Goal: Information Seeking & Learning: Find contact information

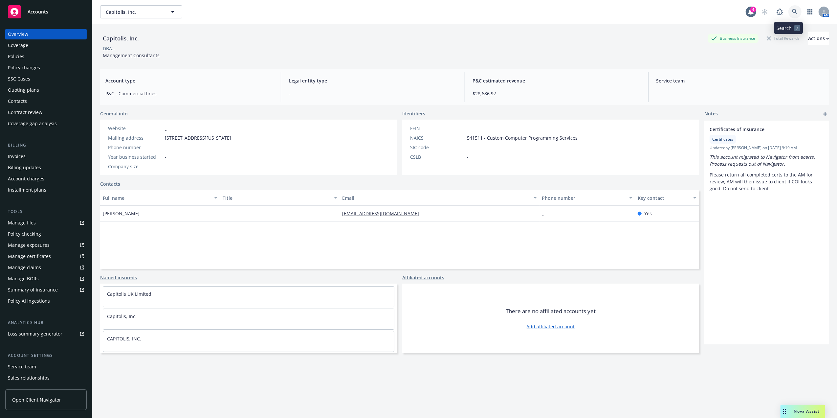
click at [788, 11] on link at bounding box center [794, 11] width 13 height 13
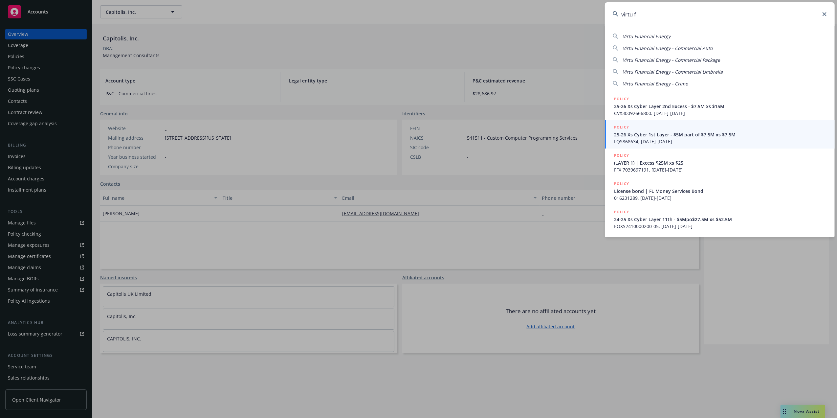
click at [651, 32] on div "Virtu Financial Energy Virtu Financial Energy - Commercial Auto Virtu Financial…" at bounding box center [720, 58] width 230 height 57
click at [643, 33] on span "Virtu Financial Energy" at bounding box center [647, 36] width 48 height 6
type input "Virtu Financial Energy"
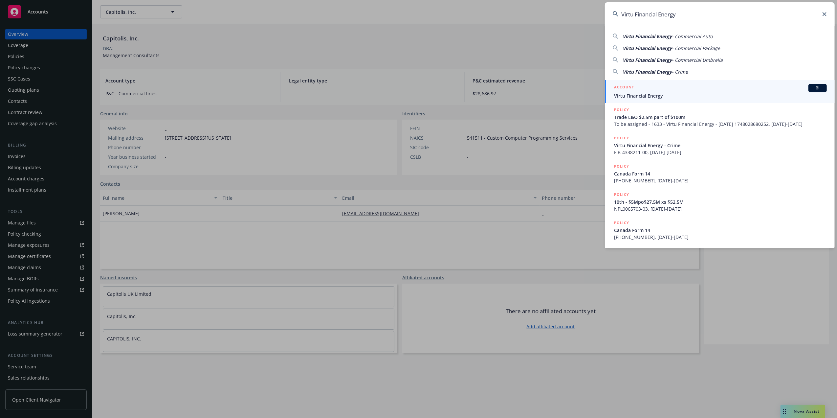
drag, startPoint x: 660, startPoint y: 95, endPoint x: 642, endPoint y: 95, distance: 17.7
click at [660, 95] on span "Virtu Financial Energy" at bounding box center [720, 95] width 213 height 7
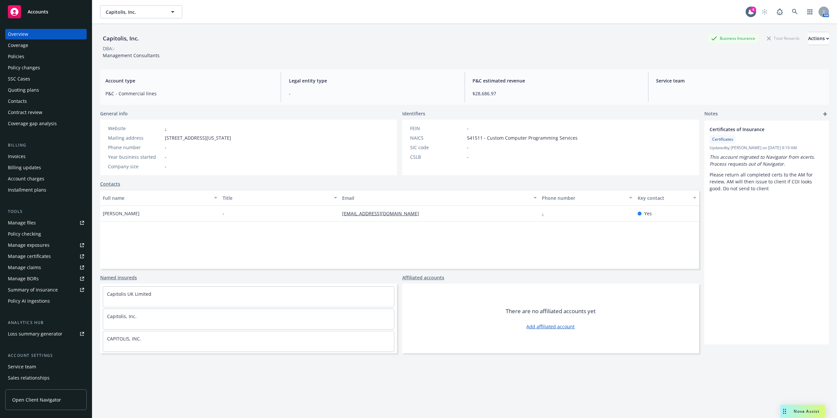
click at [33, 58] on div "Policies" at bounding box center [46, 56] width 76 height 11
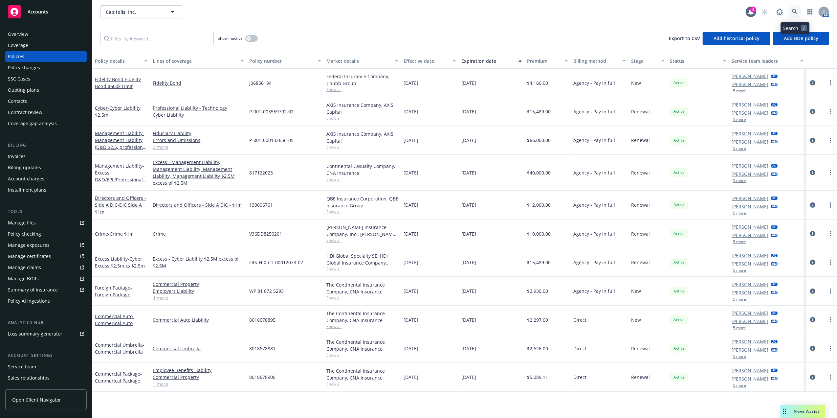
click at [793, 8] on link at bounding box center [794, 11] width 13 height 13
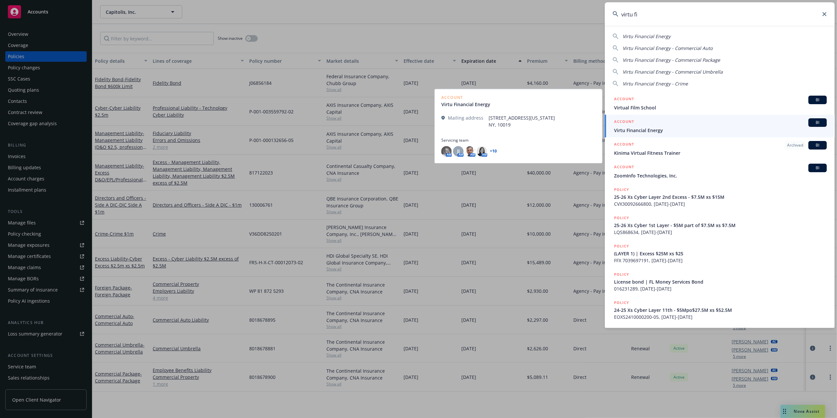
type input "virtu fi"
click at [641, 127] on span "Virtu Financial Energy" at bounding box center [720, 130] width 213 height 7
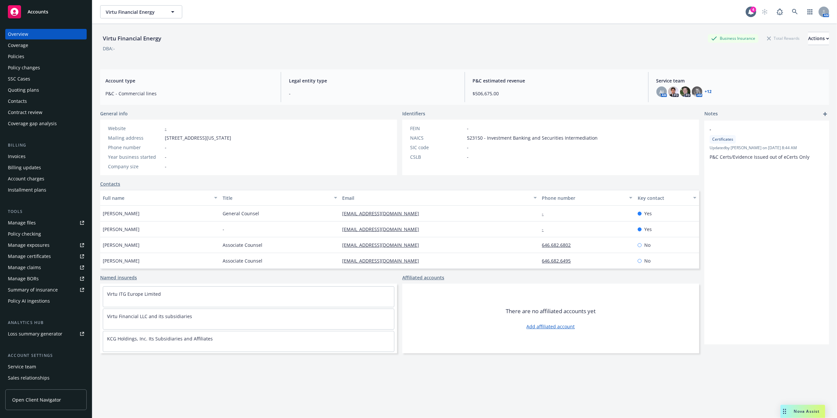
click at [19, 55] on div "Policies" at bounding box center [16, 56] width 16 height 11
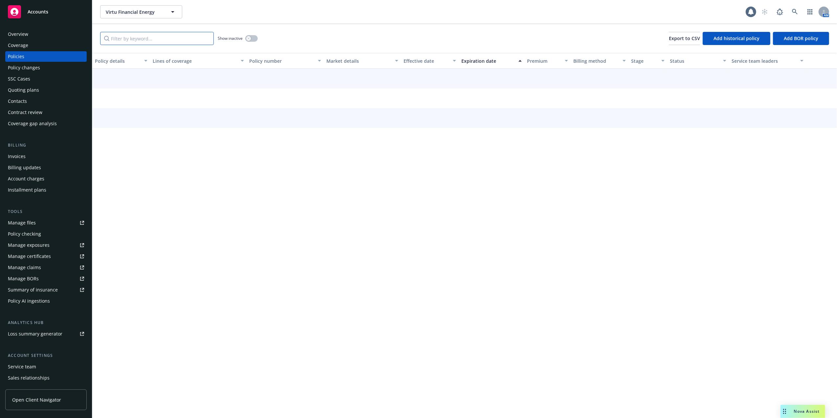
click at [168, 40] on input "Filter by keyword..." at bounding box center [157, 38] width 114 height 13
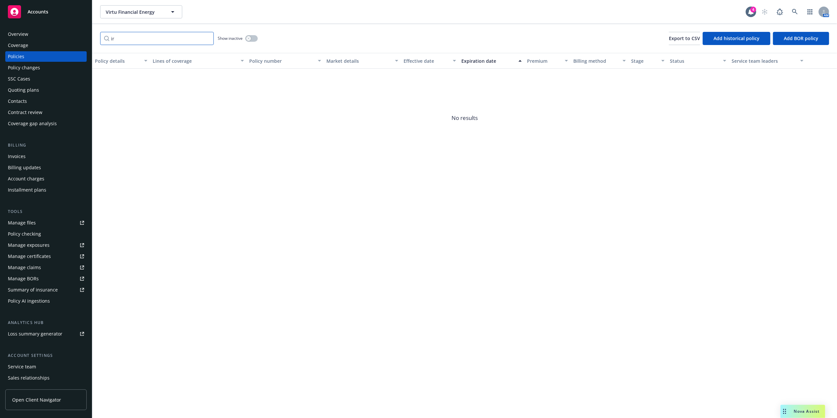
type input "i"
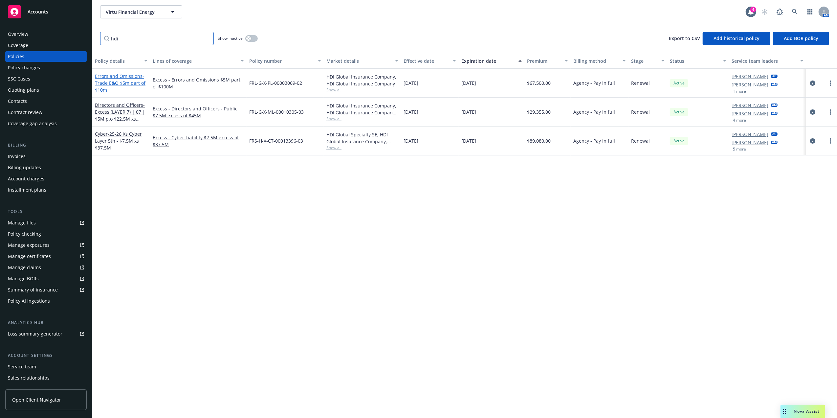
type input "hdi"
click at [119, 80] on span "- Trade E&O $5m part of $10m" at bounding box center [120, 83] width 51 height 20
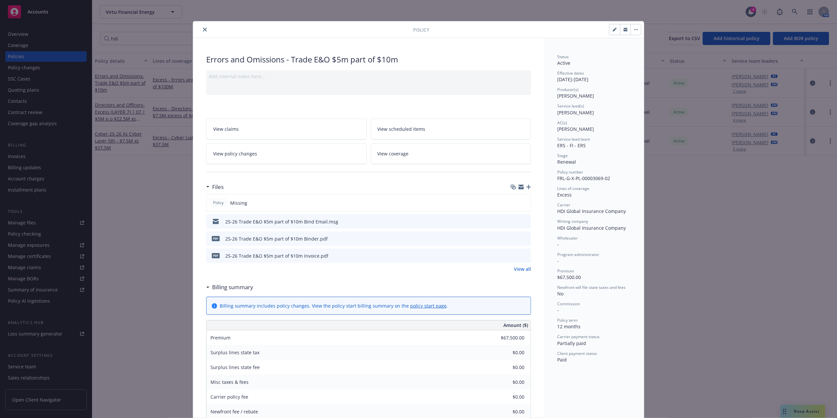
click at [522, 219] on icon "preview file" at bounding box center [525, 221] width 6 height 5
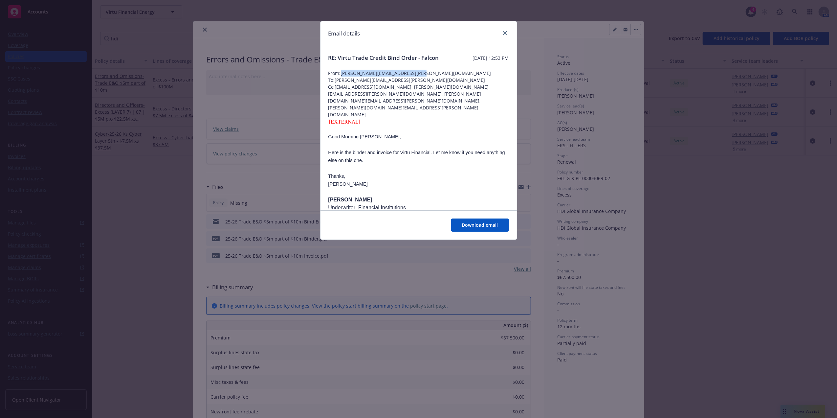
drag, startPoint x: 413, startPoint y: 79, endPoint x: 341, endPoint y: 79, distance: 71.9
click at [341, 77] on span "From: reid.orza@falconriskservices.com" at bounding box center [418, 73] width 181 height 7
copy span "reid.orza@falconriskservices.com"
click at [435, 99] on span "Cc: amber.jordan@newfront.com, lola.cohen@falconriskservices.com, johanna.meeha…" at bounding box center [418, 100] width 181 height 34
click at [414, 77] on span "From: reid.orza@falconriskservices.com" at bounding box center [418, 73] width 181 height 7
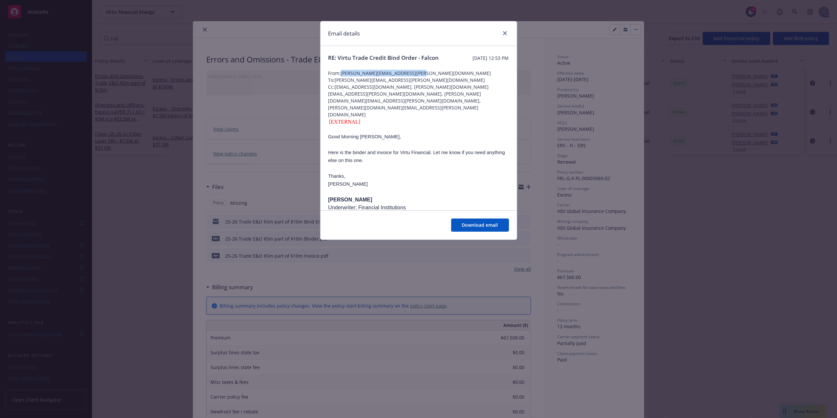
drag, startPoint x: 414, startPoint y: 81, endPoint x: 342, endPoint y: 83, distance: 71.6
click at [342, 77] on span "From: reid.orza@falconriskservices.com" at bounding box center [418, 73] width 181 height 7
copy span "reid.orza@falconriskservices.com"
drag, startPoint x: 478, startPoint y: 93, endPoint x: 401, endPoint y: 97, distance: 76.9
click at [401, 97] on span "Cc: amber.jordan@newfront.com, lola.cohen@falconriskservices.com, johanna.meeha…" at bounding box center [418, 100] width 181 height 34
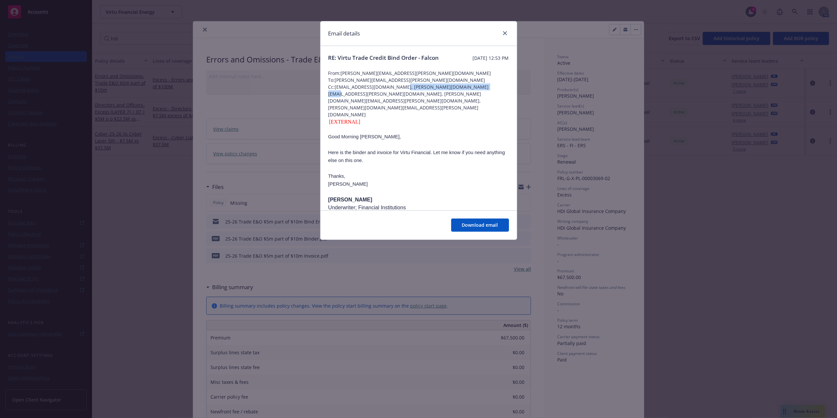
copy span "lola.cohen@falconriskservices.com,"
drag, startPoint x: 473, startPoint y: 100, endPoint x: 401, endPoint y: 102, distance: 71.9
click at [401, 102] on span "Cc: amber.jordan@newfront.com, lola.cohen@falconriskservices.com, johanna.meeha…" at bounding box center [418, 100] width 181 height 34
copy span "tim.barry@falconriskservices.com"
drag, startPoint x: 503, startPoint y: 32, endPoint x: 498, endPoint y: 33, distance: 5.6
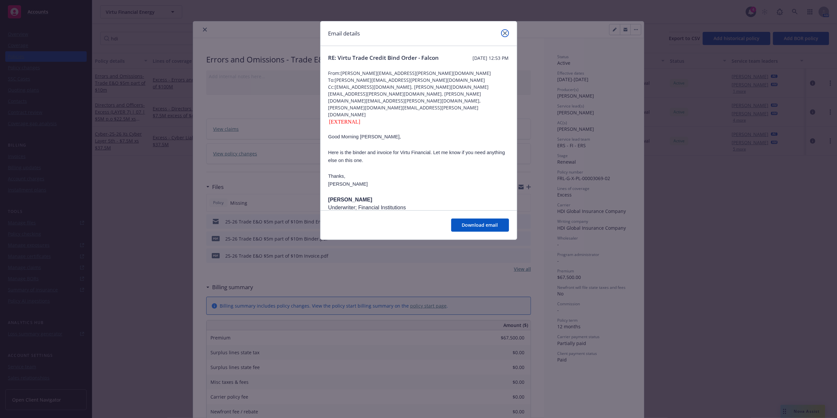
click at [503, 32] on icon "close" at bounding box center [505, 33] width 4 height 4
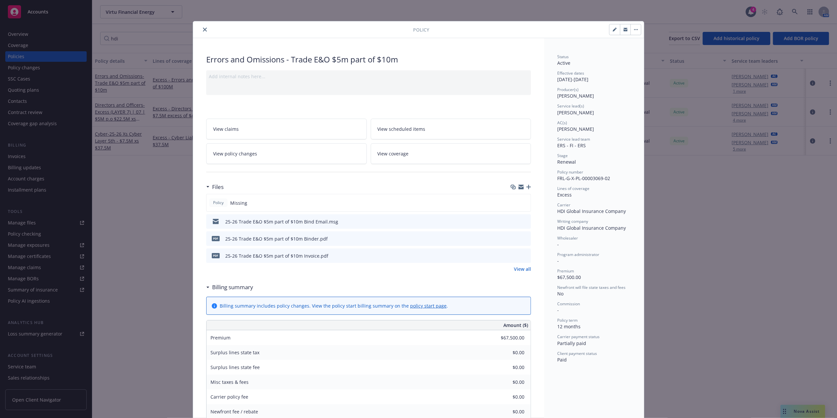
click at [203, 30] on icon "close" at bounding box center [205, 30] width 4 height 4
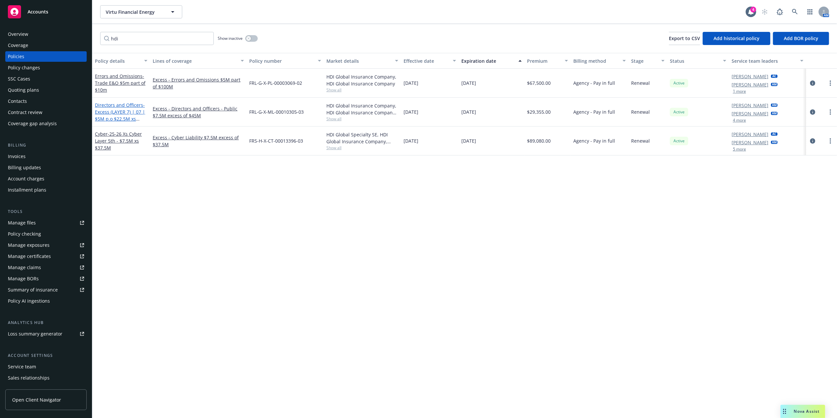
click at [117, 114] on span "- Excess (LAYER 7) | 07 | $5M p.o $22.5M xs $52.5M" at bounding box center [120, 115] width 50 height 27
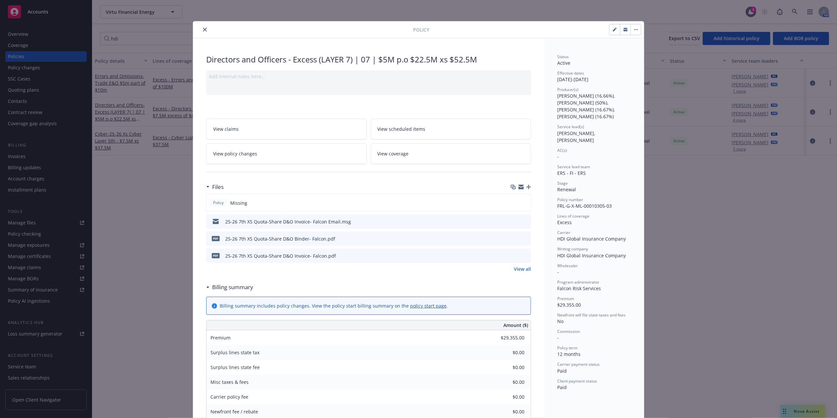
click at [525, 221] on button "preview file" at bounding box center [524, 221] width 7 height 6
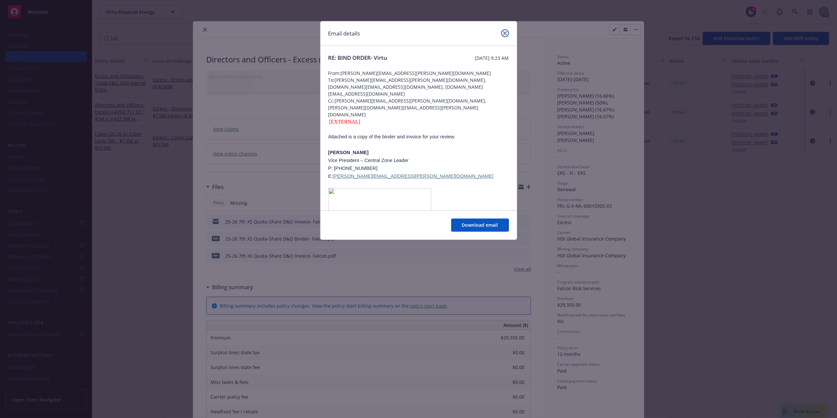
click at [504, 30] on link "close" at bounding box center [505, 33] width 8 height 8
